Goal: Transaction & Acquisition: Book appointment/travel/reservation

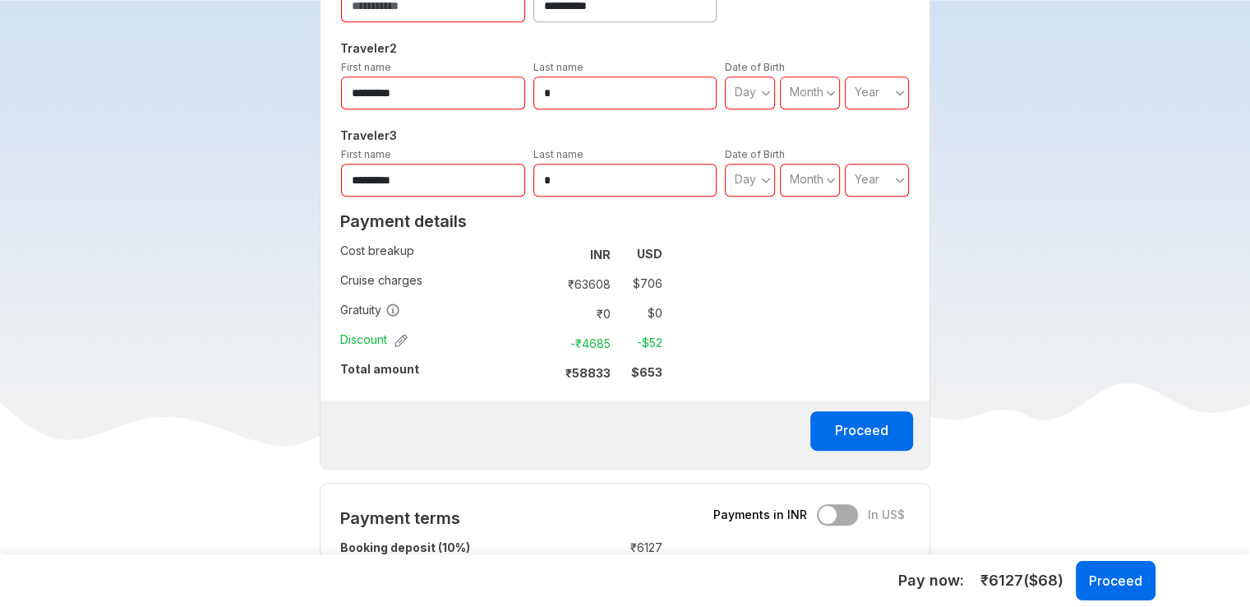
scroll to position [904, 0]
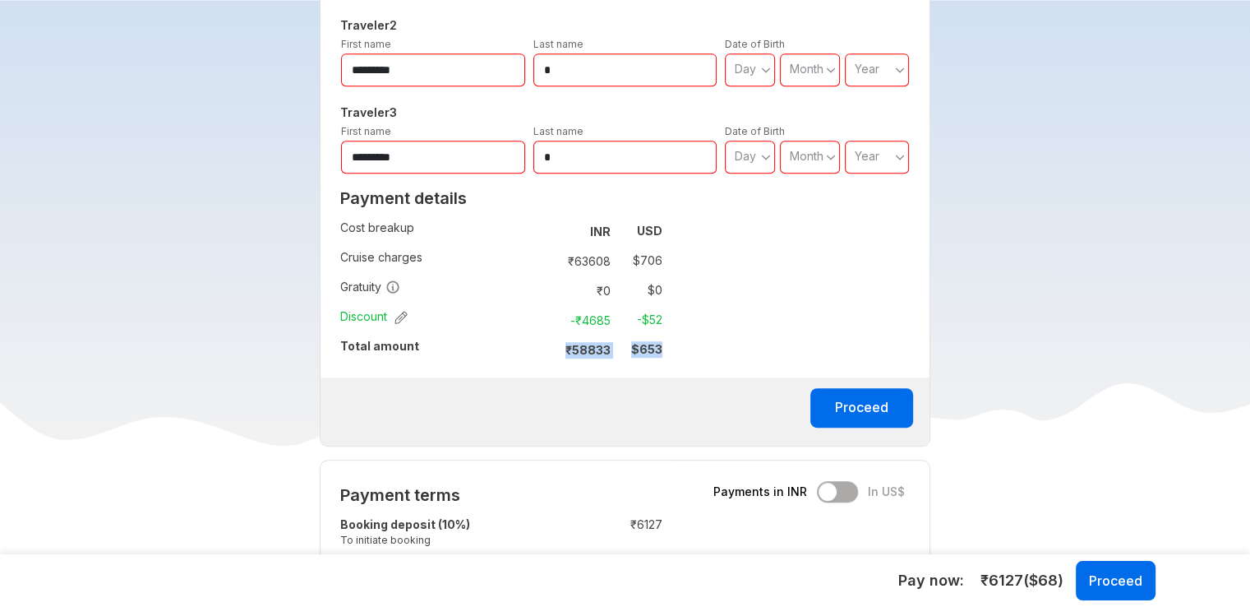
drag, startPoint x: 565, startPoint y: 351, endPoint x: 660, endPoint y: 346, distance: 95.5
click at [660, 346] on tr "₹ 58833 $ 653" at bounding box center [605, 349] width 114 height 23
click at [513, 384] on div "Proceed" at bounding box center [625, 411] width 609 height 68
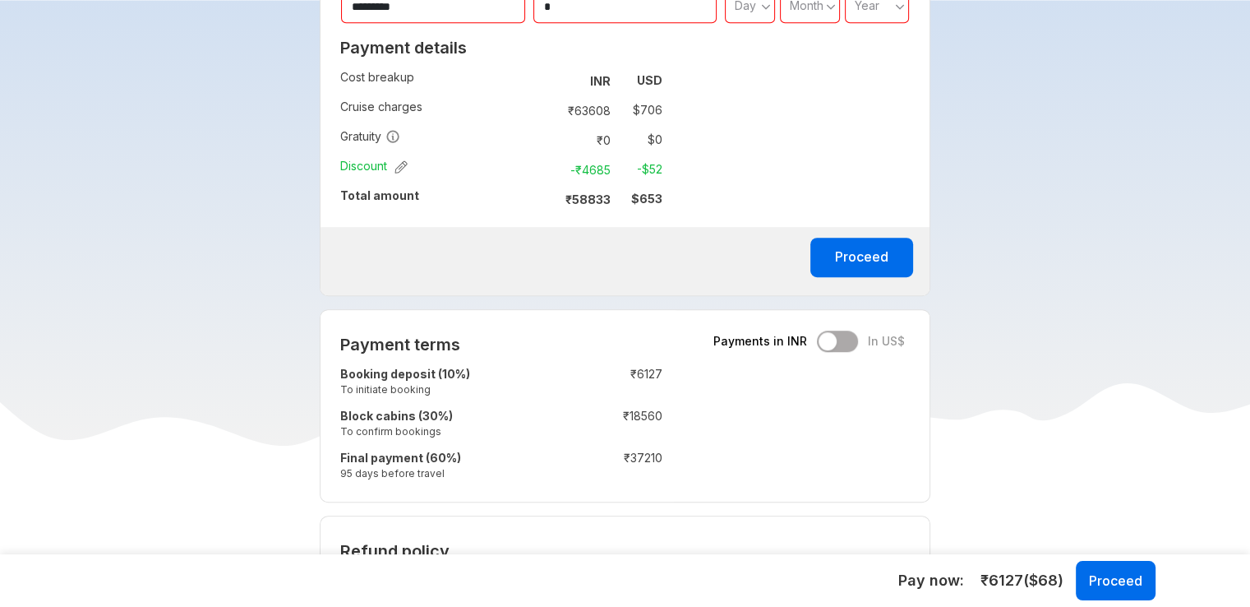
scroll to position [1151, 0]
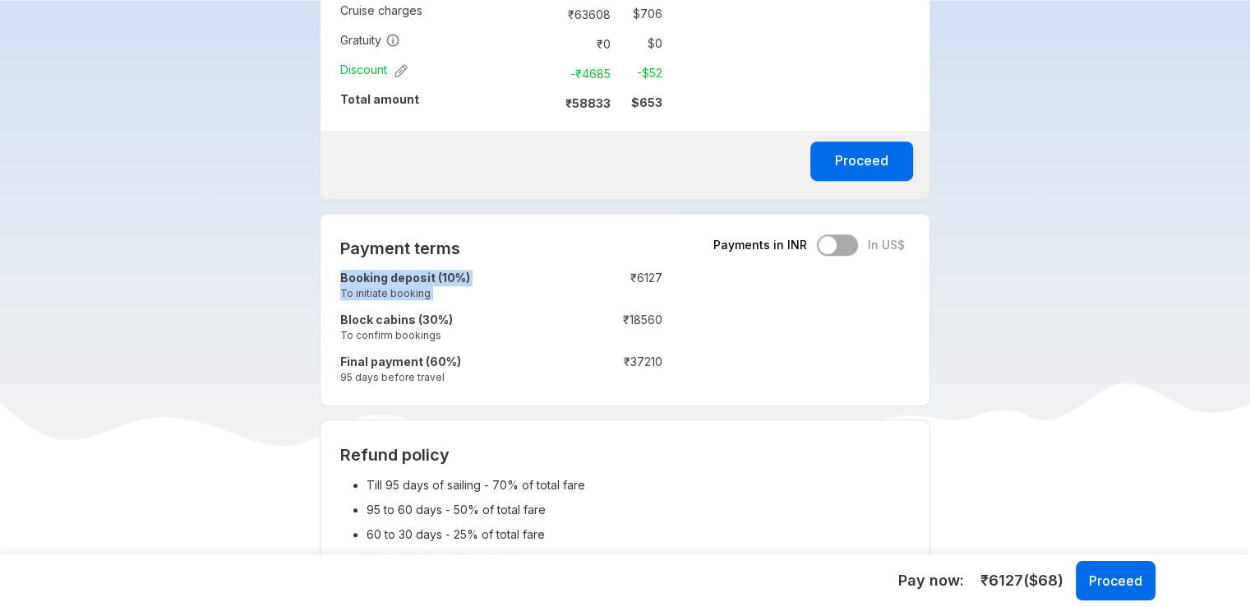
drag, startPoint x: 677, startPoint y: 271, endPoint x: 601, endPoint y: 285, distance: 77.7
click at [601, 285] on div "Payment terms Payments in INR In US$ Booking deposit (10%) To initiate booking …" at bounding box center [502, 310] width 362 height 192
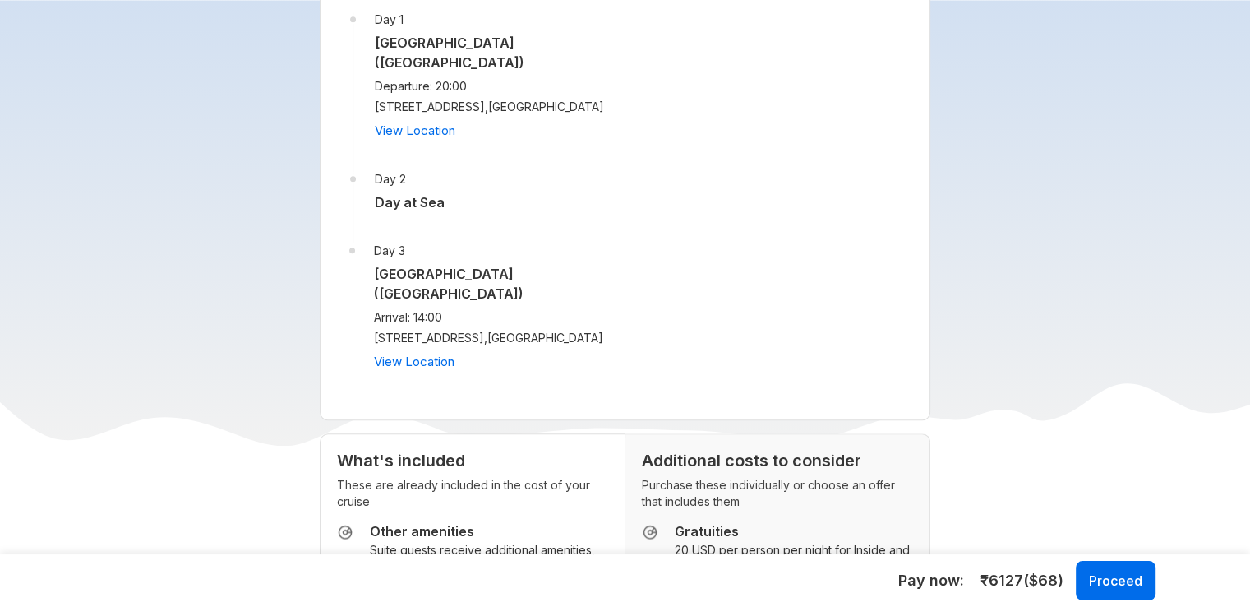
scroll to position [1808, 0]
